Goal: Task Accomplishment & Management: Manage account settings

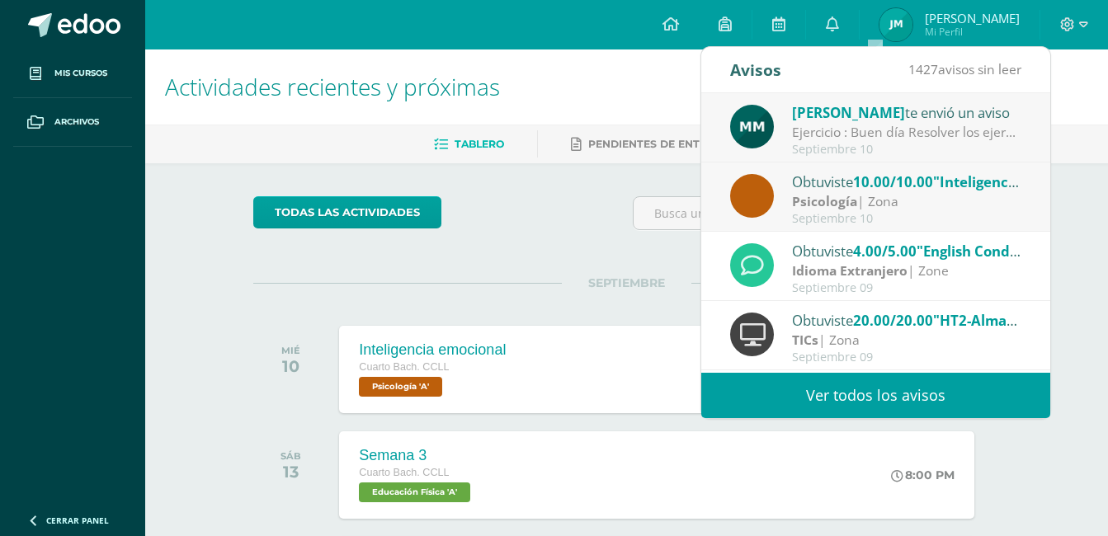
click at [498, 242] on div "todas las Actividades" at bounding box center [405, 219] width 317 height 47
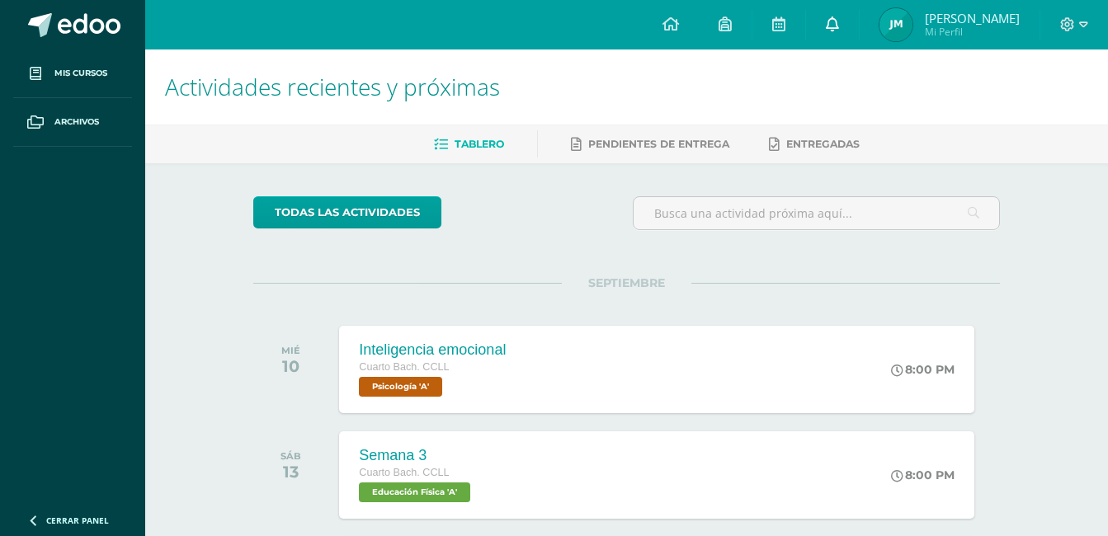
click at [839, 25] on icon at bounding box center [832, 24] width 13 height 15
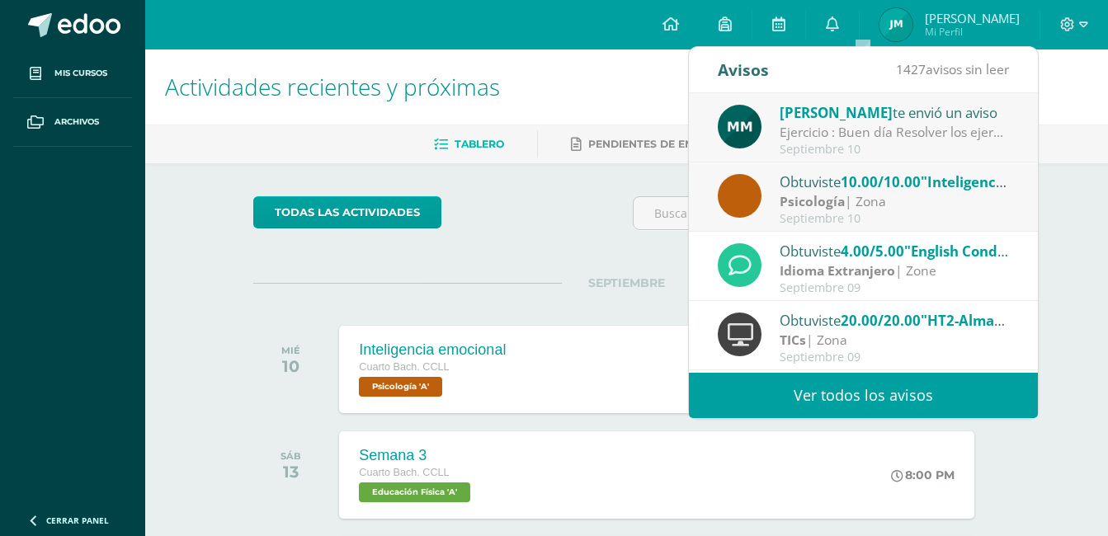
click at [862, 125] on div "Ejercicio : Buen día Resolver los ejercicios adjuntos" at bounding box center [894, 132] width 229 height 19
click at [862, 125] on div "Manuel Monge te envió un aviso Ejercicio : Buen día Resolver los ejercicios adj…" at bounding box center [1038, 233] width 698 height 280
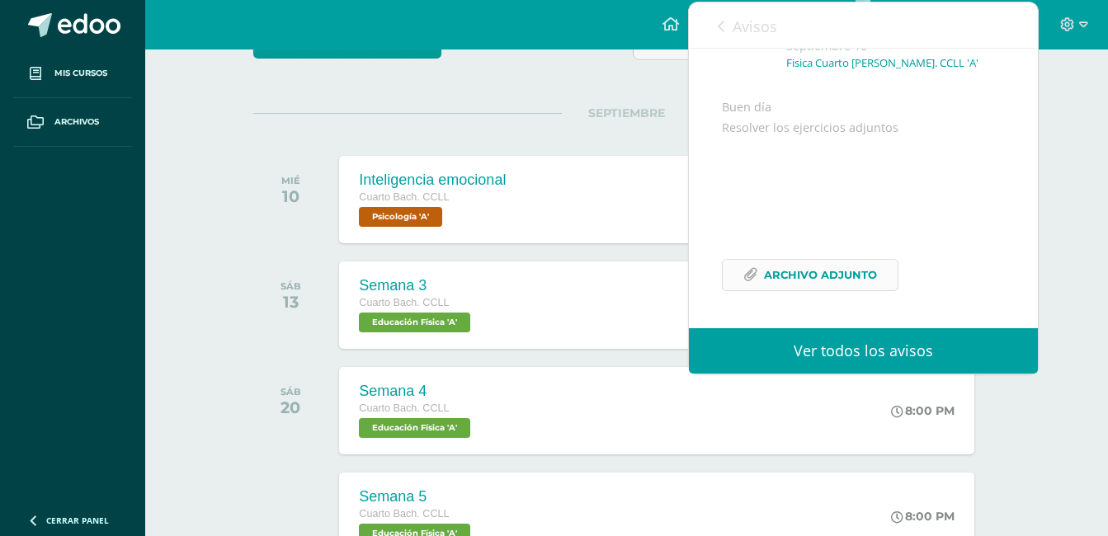
scroll to position [250, 0]
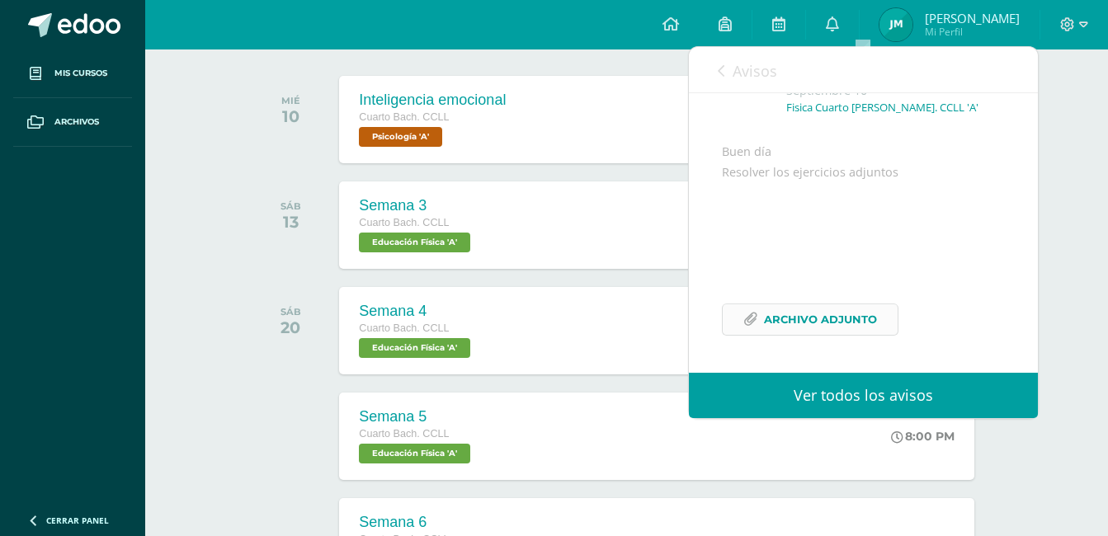
click at [792, 325] on span "Archivo Adjunto" at bounding box center [820, 320] width 113 height 31
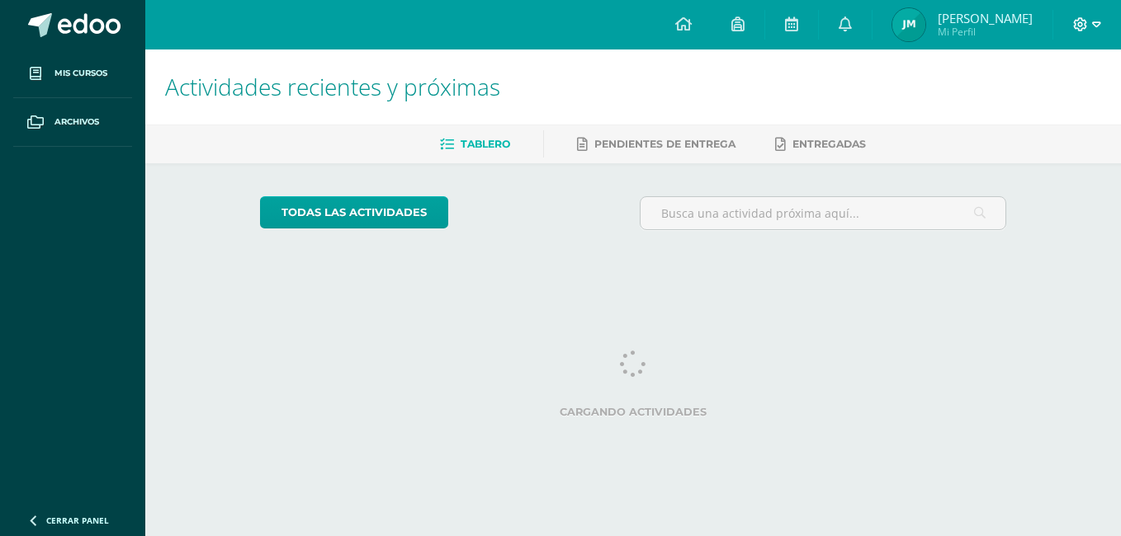
click at [1092, 21] on icon at bounding box center [1096, 24] width 9 height 15
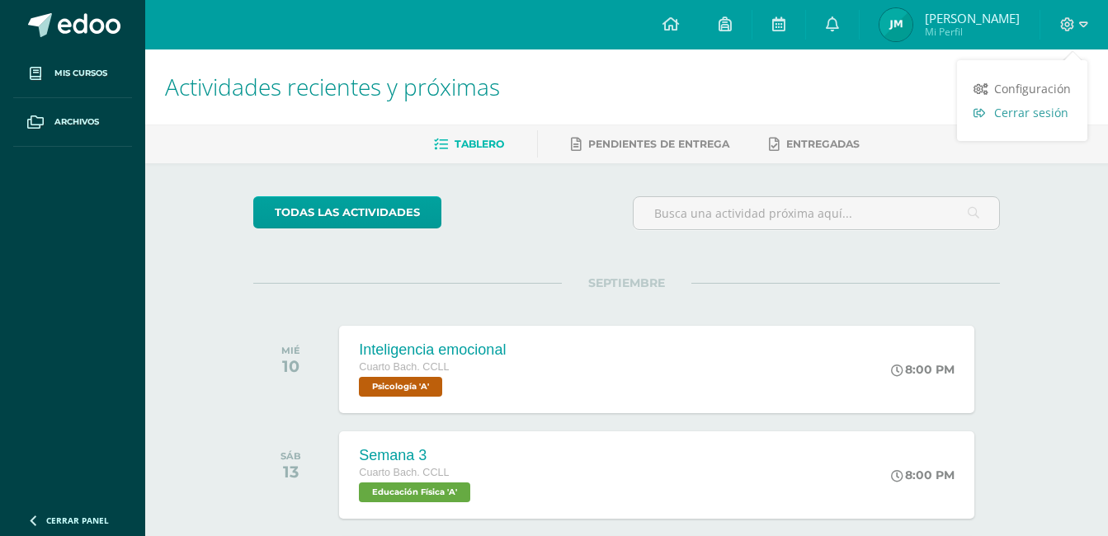
click at [1056, 112] on span "Cerrar sesión" at bounding box center [1032, 113] width 74 height 16
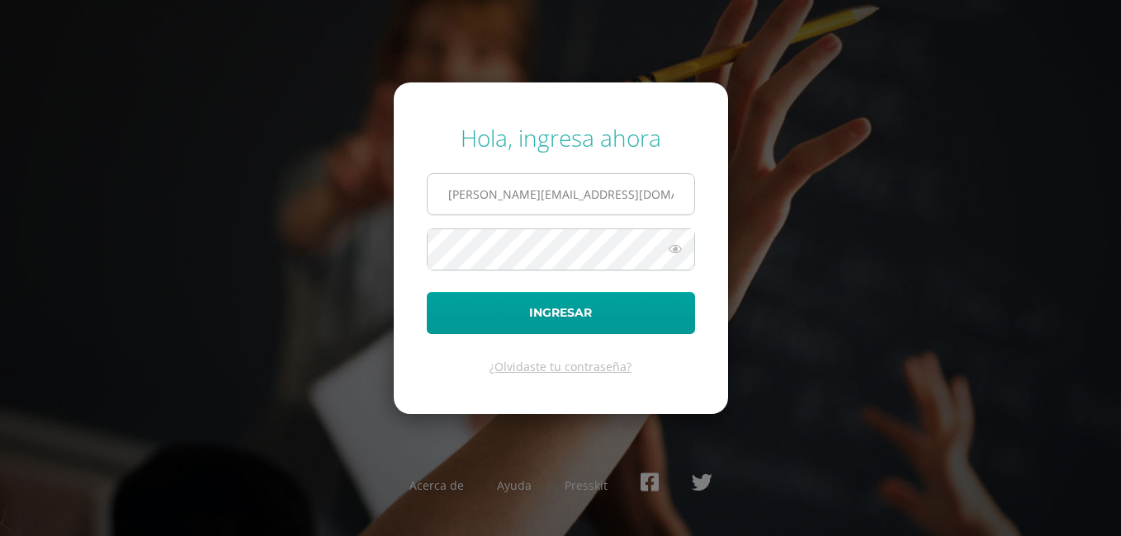
click at [494, 194] on input "mayorga.ja@continentalamericano.edu.gt" at bounding box center [561, 194] width 267 height 40
click at [508, 193] on input "mayorga.ja@continentalamericano.edu.gt" at bounding box center [561, 194] width 267 height 40
type input "[PERSON_NAME][DOMAIN_NAME][EMAIL_ADDRESS][DOMAIN_NAME]"
click at [669, 253] on icon at bounding box center [674, 249] width 21 height 20
click at [669, 253] on icon at bounding box center [674, 249] width 23 height 20
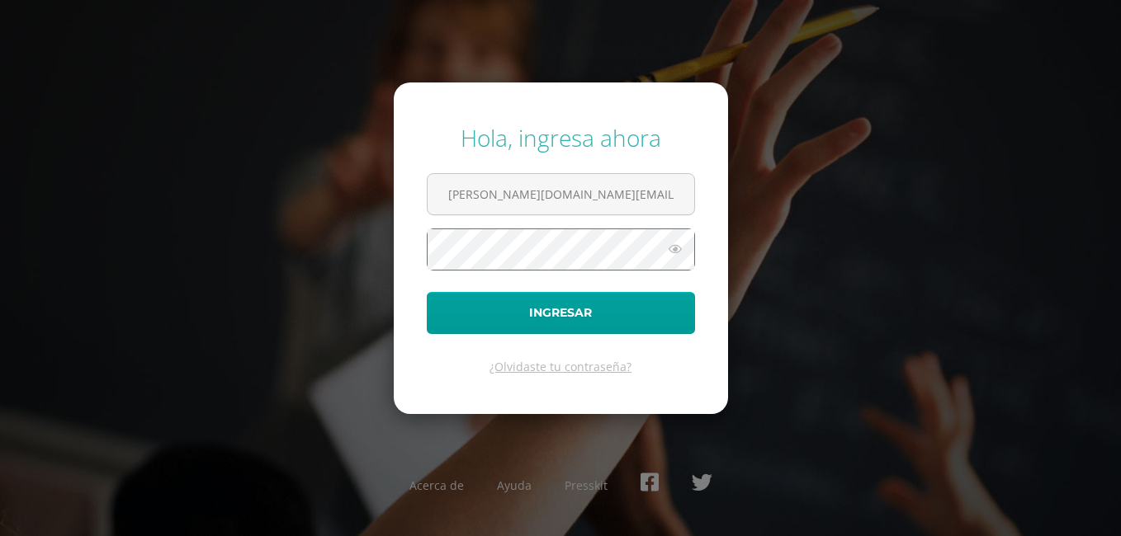
click at [427, 292] on button "Ingresar" at bounding box center [561, 313] width 268 height 42
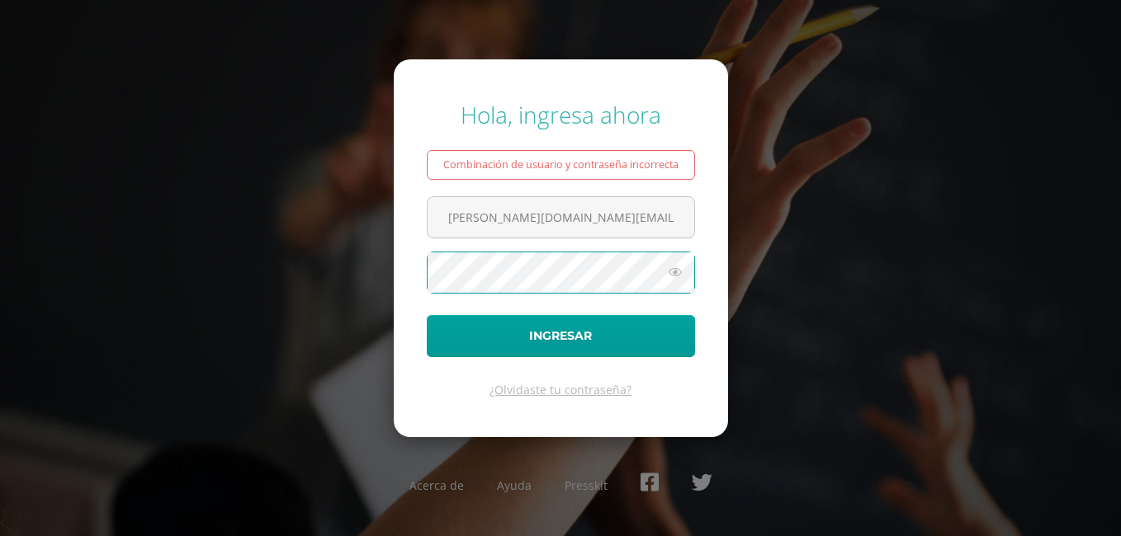
click at [427, 315] on button "Ingresar" at bounding box center [561, 336] width 268 height 42
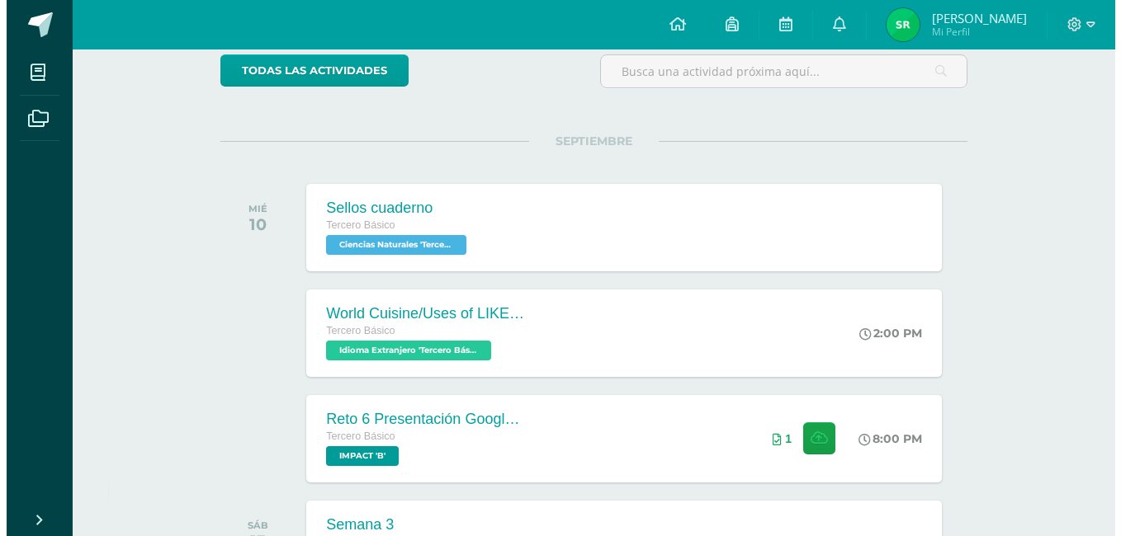
scroll to position [182, 0]
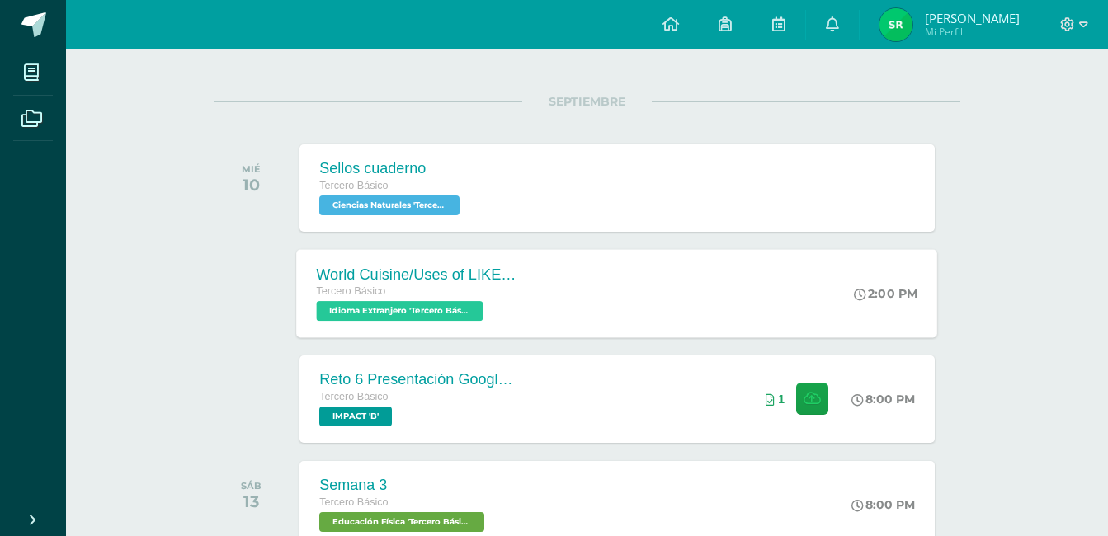
click at [743, 264] on div "World Cuisine/Uses of LIKE week 5 Tercero Básico Idioma Extranjero 'Tercero Bás…" at bounding box center [617, 293] width 641 height 88
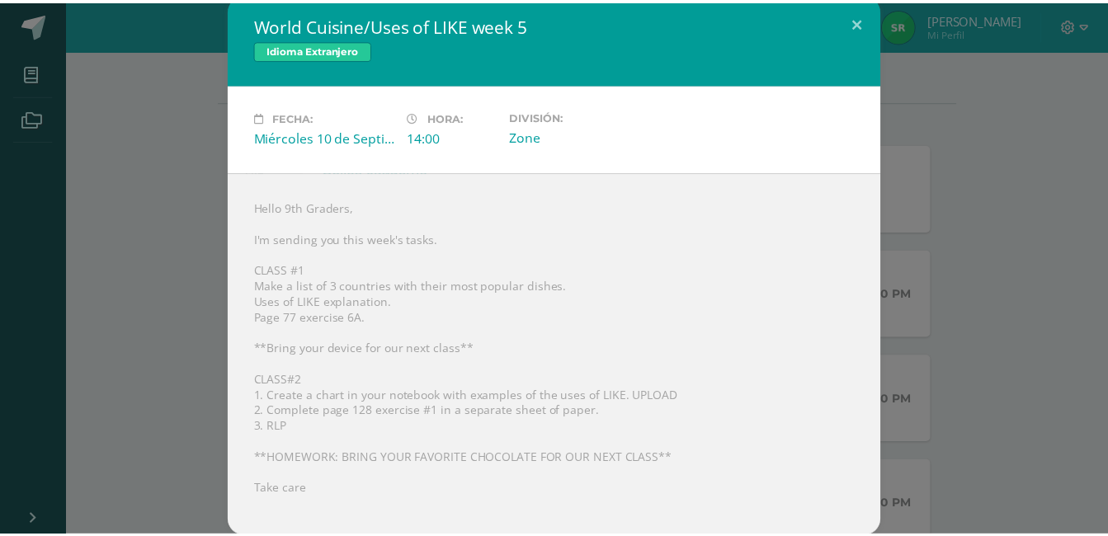
scroll to position [8, 0]
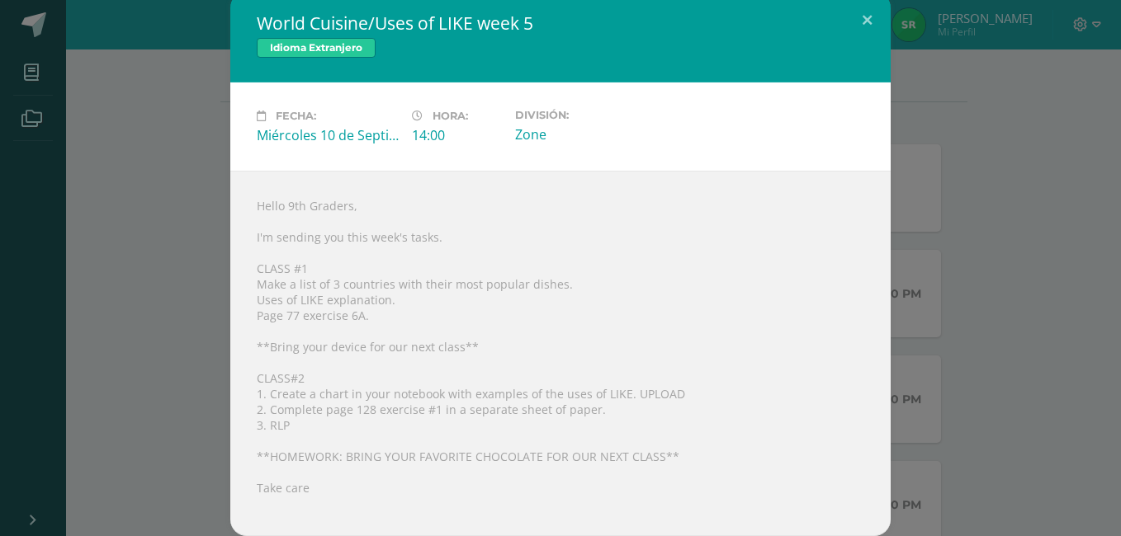
click at [156, 309] on div "World Cuisine/Uses of LIKE week 5 Idioma Extranjero Fecha: Miércoles 10 de Sept…" at bounding box center [561, 264] width 1108 height 545
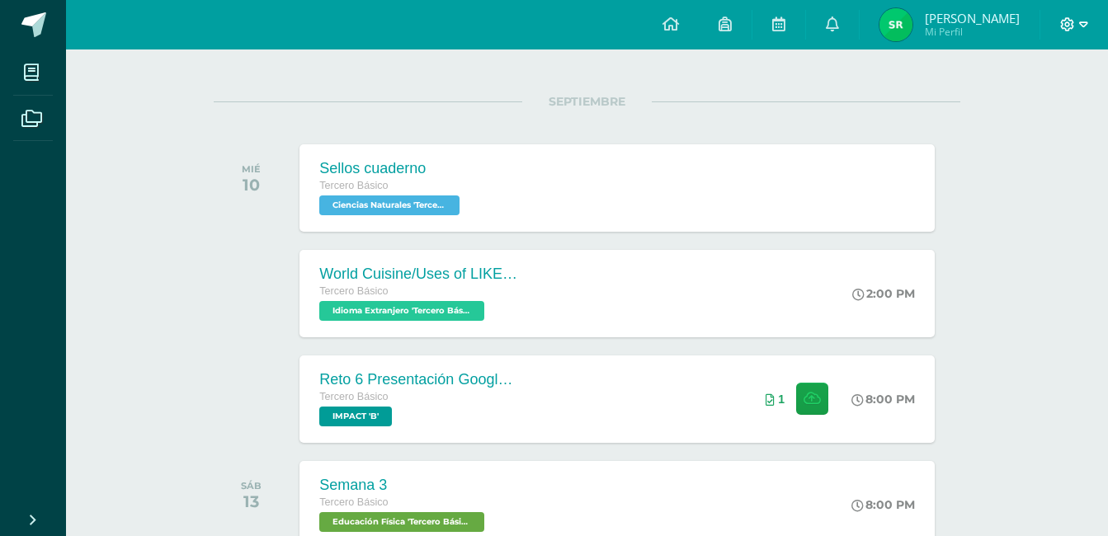
click at [1065, 27] on icon at bounding box center [1068, 24] width 15 height 15
click at [995, 121] on link "Cerrar sesión" at bounding box center [1022, 113] width 130 height 24
